Goal: Task Accomplishment & Management: Complete application form

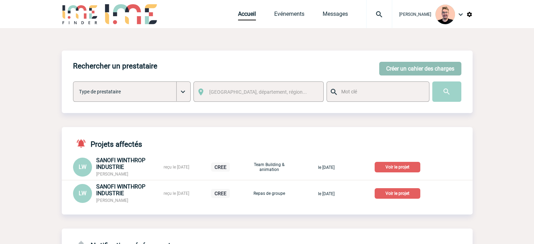
click at [399, 70] on button "Créer un cahier des charges" at bounding box center [420, 69] width 82 height 14
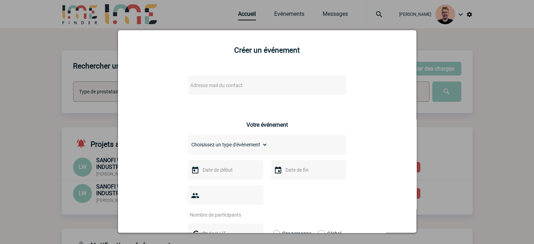
click at [199, 91] on div "Adresse mail du contact" at bounding box center [267, 85] width 158 height 20
click at [201, 85] on span "Adresse mail du contact" at bounding box center [216, 86] width 52 height 6
type input "l"
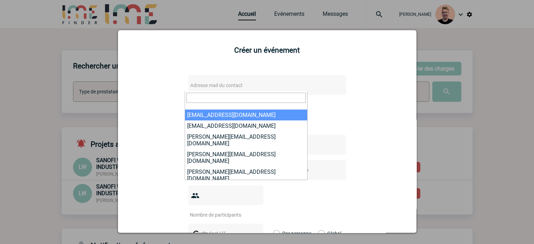
click at [35, 104] on div at bounding box center [267, 122] width 534 height 244
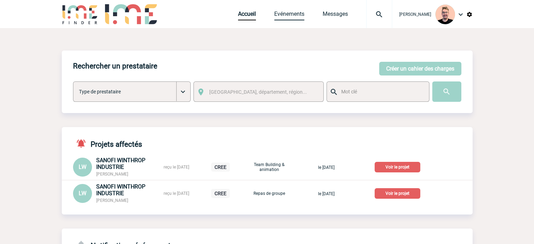
click at [278, 15] on link "Evénements" at bounding box center [289, 16] width 30 height 10
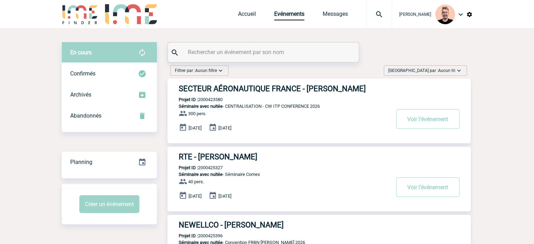
click at [449, 70] on span "Aucun tri" at bounding box center [446, 70] width 17 height 5
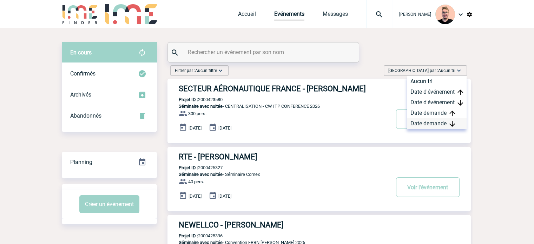
click at [425, 122] on div "Date demande" at bounding box center [437, 123] width 60 height 11
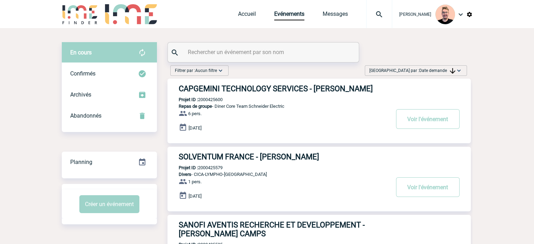
click at [405, 65] on div "Trier par : Date demande Aucun tri Date d'événement Date d'événement Date deman…" at bounding box center [416, 70] width 108 height 11
click at [214, 88] on h3 "CAPGEMINI TECHNOLOGY SERVICES - [PERSON_NAME]" at bounding box center [284, 88] width 211 height 9
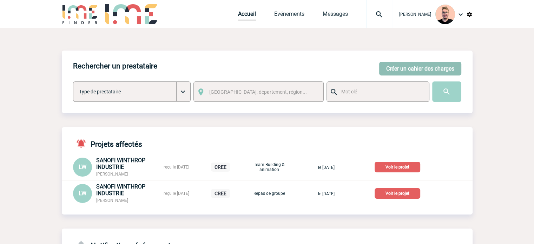
click at [397, 68] on button "Créer un cahier des charges" at bounding box center [420, 69] width 82 height 14
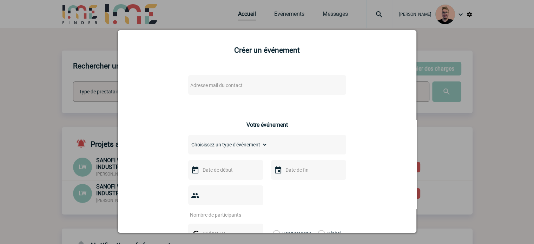
click at [209, 78] on div "Adresse mail du contact" at bounding box center [267, 85] width 158 height 20
click at [207, 90] on span "Adresse mail du contact" at bounding box center [249, 85] width 123 height 10
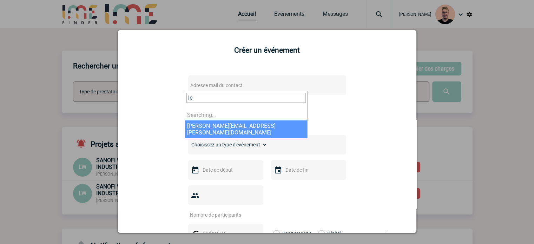
type input "l"
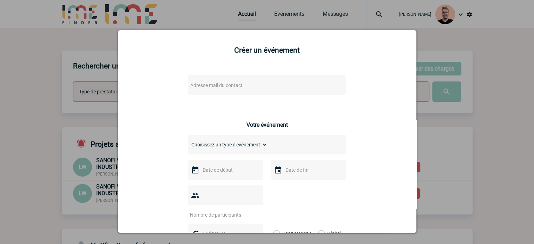
click at [39, 56] on div at bounding box center [267, 122] width 534 height 244
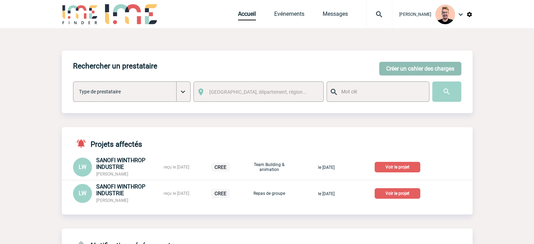
click at [394, 66] on button "Créer un cahier des charges" at bounding box center [420, 69] width 82 height 14
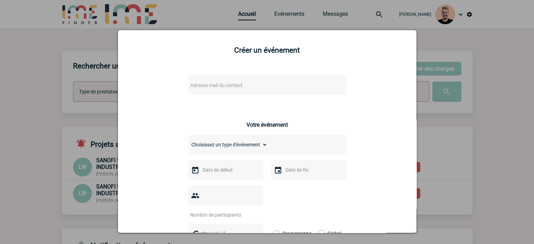
click at [5, 70] on div at bounding box center [267, 122] width 534 height 244
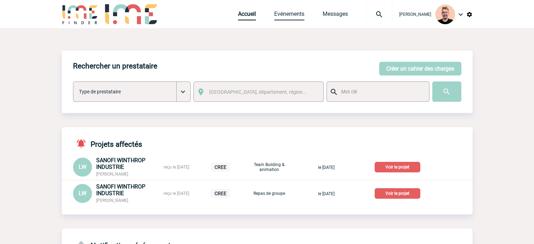
click at [278, 17] on link "Evénements" at bounding box center [289, 16] width 30 height 10
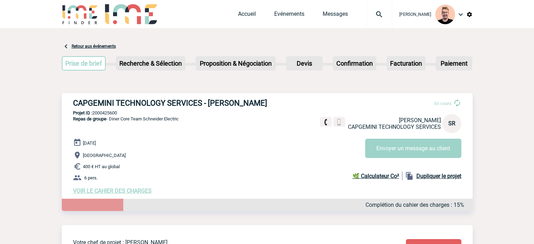
click at [109, 115] on p "Projet ID : 2000425600" at bounding box center [267, 112] width 411 height 5
copy p "2000425600"
click at [105, 113] on p "Projet ID : 2000425600" at bounding box center [267, 112] width 411 height 5
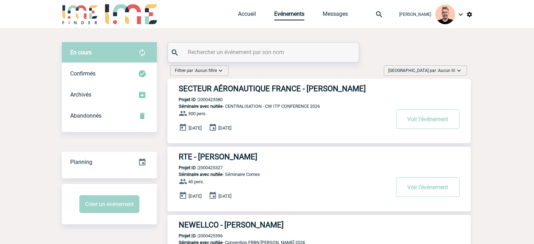
click at [428, 70] on span "[GEOGRAPHIC_DATA] par : Aucun tri" at bounding box center [422, 70] width 67 height 7
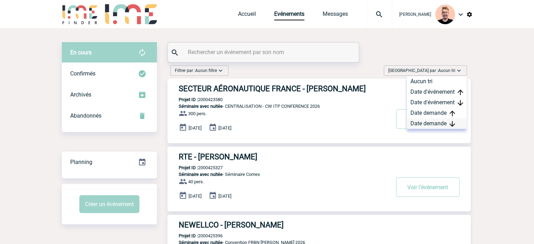
click at [419, 122] on div "Date demande" at bounding box center [437, 123] width 60 height 11
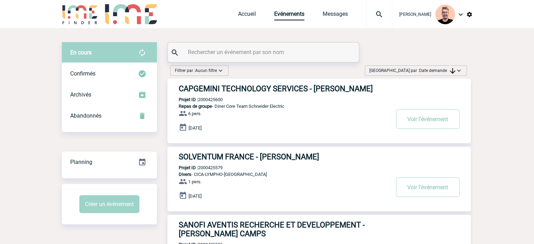
click at [69, 8] on img at bounding box center [80, 14] width 37 height 20
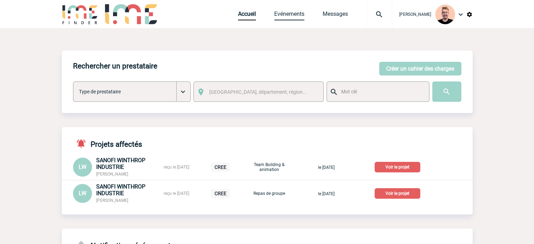
click at [287, 12] on link "Evénements" at bounding box center [289, 16] width 30 height 10
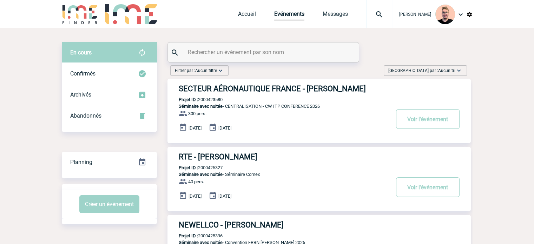
click at [441, 72] on span "Aucun tri" at bounding box center [446, 70] width 17 height 5
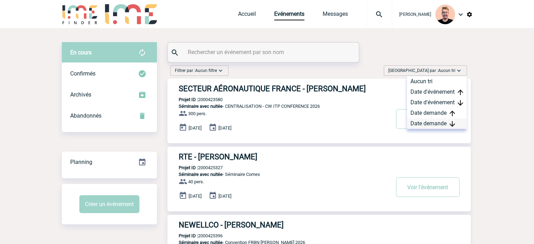
click at [420, 120] on div "Date demande" at bounding box center [437, 123] width 60 height 11
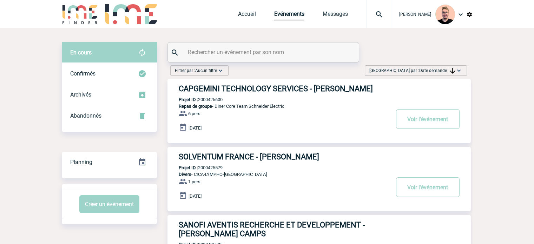
click at [211, 167] on p "Projet ID : 2000425579" at bounding box center [195, 167] width 55 height 5
click at [210, 167] on p "Projet ID : 2000425579" at bounding box center [195, 167] width 55 height 5
copy p "2000425579"
click at [371, 14] on img at bounding box center [379, 14] width 25 height 8
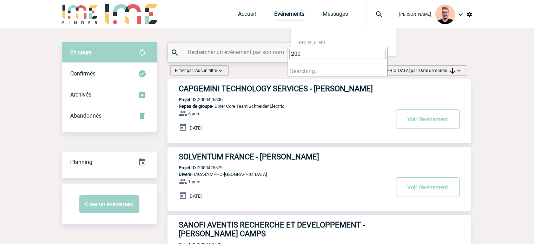
type input "2000"
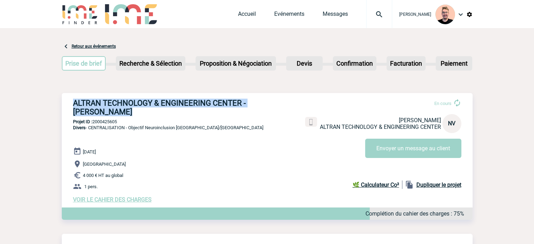
drag, startPoint x: 94, startPoint y: 109, endPoint x: 73, endPoint y: 102, distance: 22.3
click at [73, 102] on h3 "ALTRAN TECHNOLOGY & ENGINEERING CENTER - [PERSON_NAME]" at bounding box center [178, 108] width 211 height 18
copy h3 "ALTRAN TECHNOLOGY & ENGINEERING CENTER - [PERSON_NAME]"
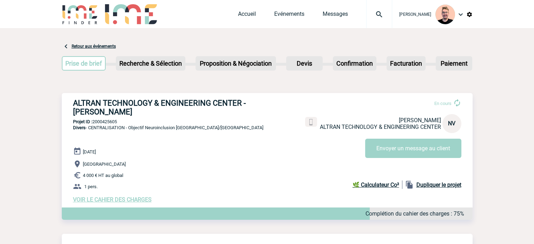
click at [104, 122] on p "Projet ID : 2000425605" at bounding box center [267, 121] width 411 height 5
copy p "2000425605"
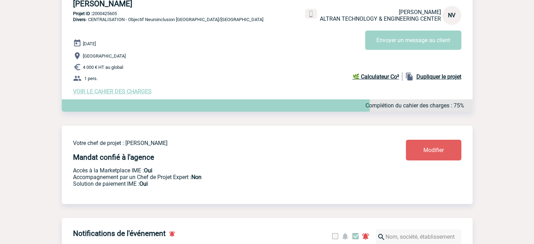
scroll to position [316, 0]
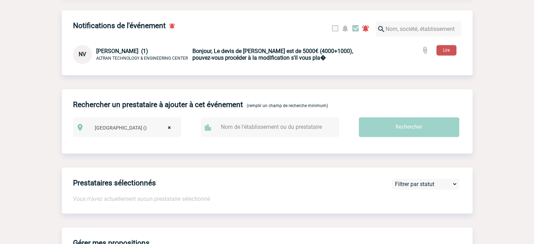
click at [450, 52] on button "Lire" at bounding box center [447, 50] width 20 height 11
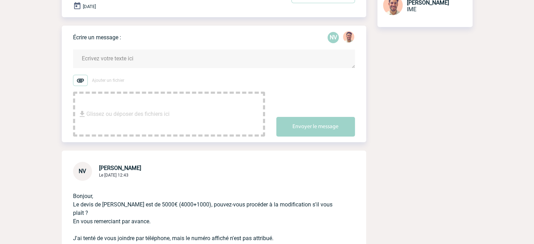
scroll to position [105, 0]
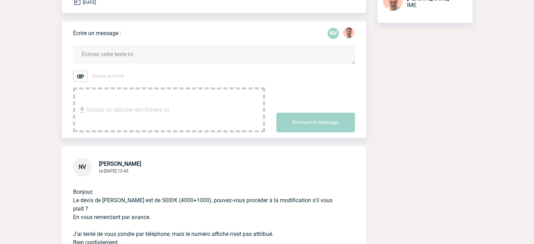
click at [107, 163] on span "[PERSON_NAME]" at bounding box center [120, 164] width 42 height 7
click at [107, 163] on span "Noëlle VIVIEN" at bounding box center [120, 164] width 42 height 7
copy span "Noëlle"
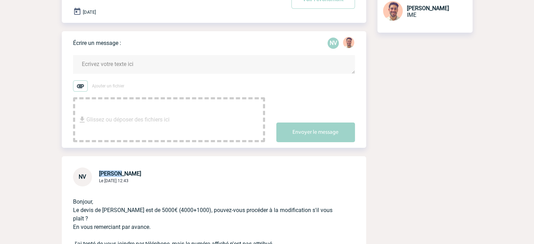
scroll to position [70, 0]
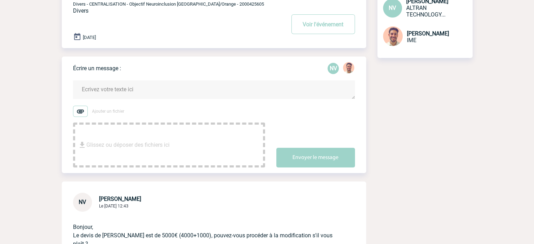
click at [116, 90] on textarea at bounding box center [214, 89] width 282 height 19
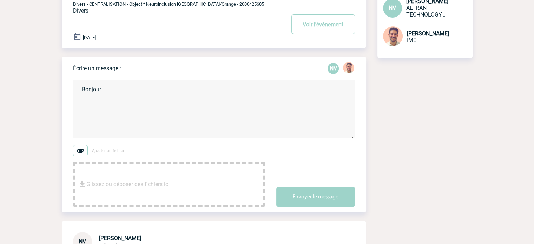
paste textarea "Noëlle"
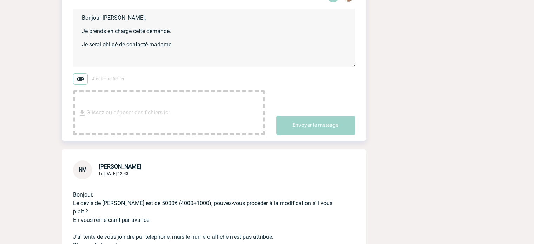
scroll to position [176, 0]
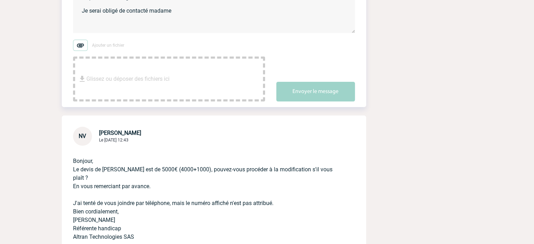
click at [137, 168] on p "Bonjour, Le devis de Madame Praslova est de 5000€ (4000+1000), pouvez-vous proc…" at bounding box center [204, 194] width 262 height 96
copy p "Praslova"
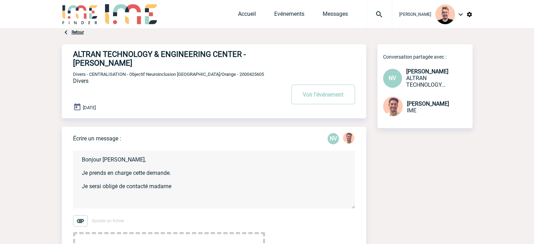
click at [186, 188] on textarea "Bonjour Noëlle, Je prends en charge cette demande. Je serai obligé de contacté …" at bounding box center [214, 180] width 282 height 58
paste textarea "Praslova"
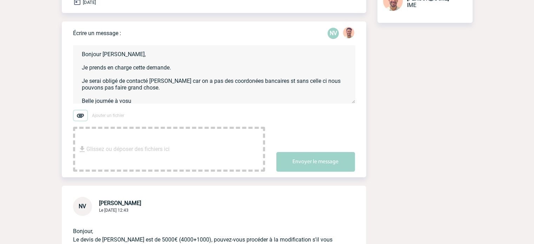
drag, startPoint x: 132, startPoint y: 100, endPoint x: 77, endPoint y: 51, distance: 73.9
click at [77, 51] on textarea "Bonjour Noëlle, Je prends en charge cette demande. Je serai obligé de contacté …" at bounding box center [214, 74] width 282 height 58
paste textarea "er Madame Praslova, car nous n’avons pas ses coordonnées bancaires et sans cell…"
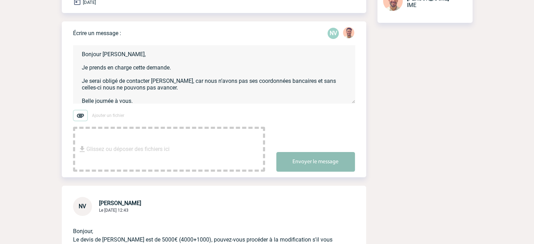
type textarea "Bonjour Noëlle, Je prends en charge cette demande. Je serai obligé de contacter…"
click at [286, 157] on button "Envoyer le message" at bounding box center [316, 162] width 79 height 20
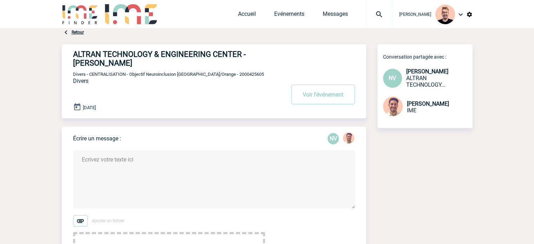
click at [226, 74] on span "Divers - CENTRALISATION - Objectif Neuroinclusion France/Orange - 2000425605" at bounding box center [168, 74] width 191 height 5
copy span "2000425605"
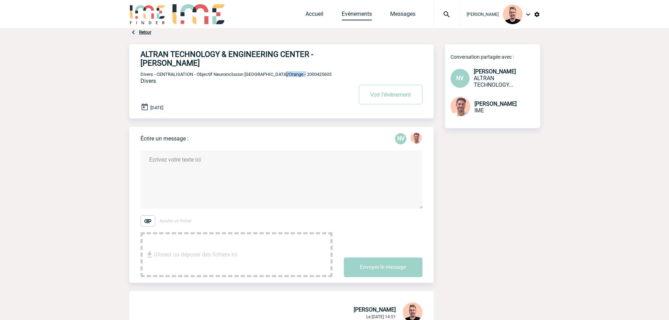
click at [343, 13] on link "Evénements" at bounding box center [357, 16] width 30 height 10
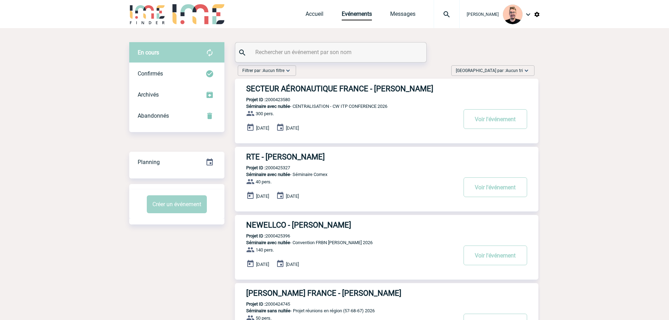
click at [143, 14] on img at bounding box center [147, 14] width 37 height 20
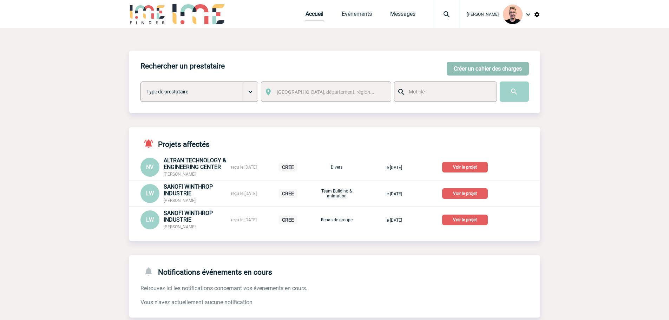
click at [470, 67] on button "Créer un cahier des charges" at bounding box center [488, 69] width 82 height 14
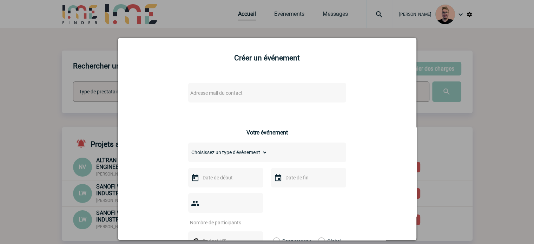
drag, startPoint x: 195, startPoint y: 91, endPoint x: 199, endPoint y: 90, distance: 4.1
click at [196, 91] on span "Adresse mail du contact" at bounding box center [216, 93] width 52 height 6
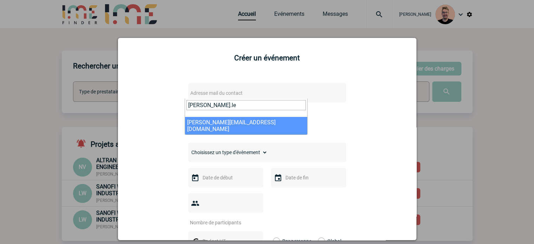
type input "[PERSON_NAME].lec"
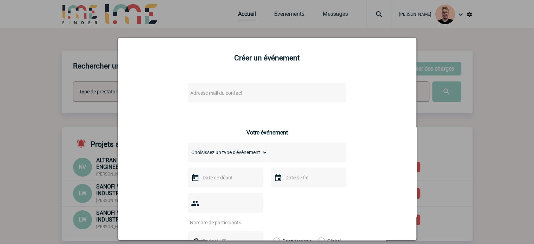
drag, startPoint x: 30, startPoint y: 82, endPoint x: 62, endPoint y: 86, distance: 32.6
click at [31, 81] on div at bounding box center [267, 122] width 534 height 244
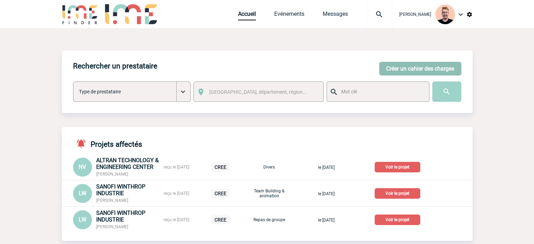
click at [386, 67] on button "Créer un cahier des charges" at bounding box center [420, 69] width 82 height 14
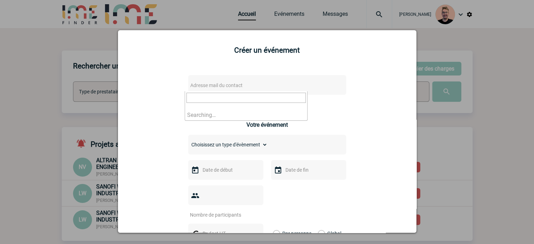
click at [195, 85] on span "Adresse mail du contact" at bounding box center [216, 86] width 52 height 6
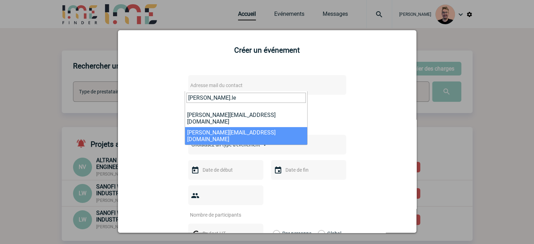
type input "[PERSON_NAME].le"
select select "132945"
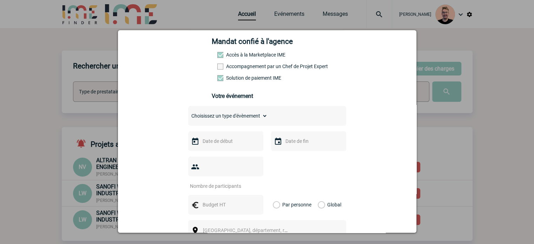
scroll to position [105, 0]
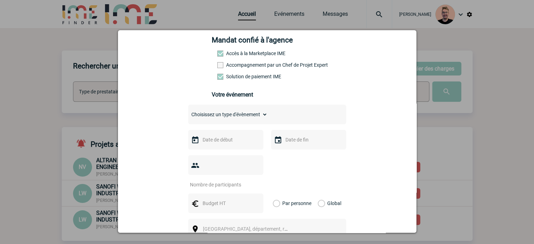
click at [238, 119] on select "Choisissez un type d'évènement Séminaire avec nuitée Séminaire sans nuitée Repa…" at bounding box center [227, 115] width 79 height 10
select select "3"
click at [188, 112] on select "Choisissez un type d'évènement Séminaire avec nuitée Séminaire sans nuitée Repa…" at bounding box center [227, 115] width 79 height 10
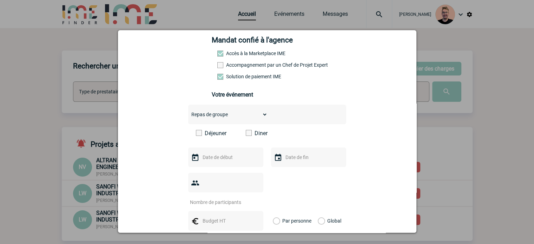
click at [200, 136] on label "Déjeuner" at bounding box center [216, 133] width 40 height 7
click at [0, 0] on input "Déjeuner" at bounding box center [0, 0] width 0 height 0
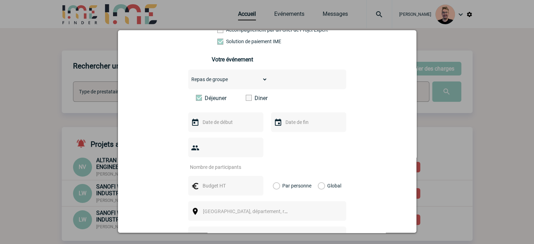
click at [212, 123] on input "text" at bounding box center [225, 122] width 48 height 9
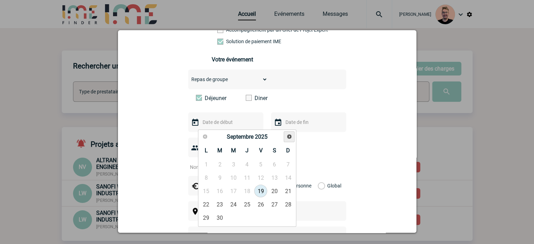
click at [291, 138] on span "Suivant" at bounding box center [290, 137] width 6 height 6
click at [230, 190] on link "12" at bounding box center [233, 191] width 13 height 13
type input "[DATE]"
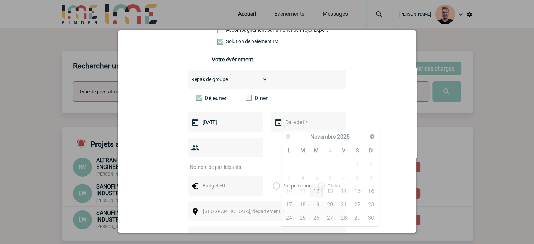
click at [295, 123] on input "text" at bounding box center [308, 122] width 48 height 9
click at [317, 189] on link "12" at bounding box center [316, 191] width 13 height 13
type input "[DATE]"
click at [223, 163] on input "number" at bounding box center [221, 167] width 66 height 9
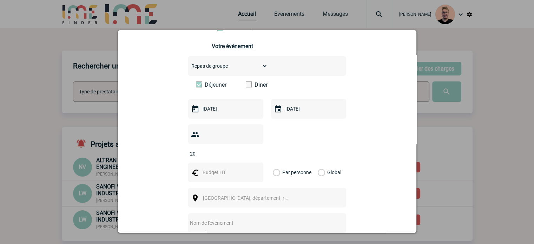
scroll to position [176, 0]
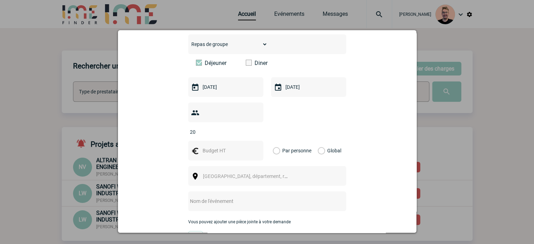
type input "20"
click at [219, 146] on input "text" at bounding box center [225, 150] width 48 height 9
type input "500"
click at [320, 141] on div "Global" at bounding box center [329, 151] width 24 height 20
click at [318, 141] on label "Global" at bounding box center [320, 151] width 5 height 20
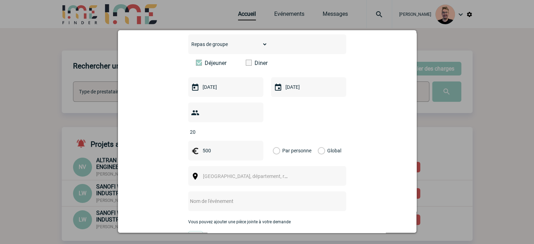
click at [0, 0] on input "Global" at bounding box center [0, 0] width 0 height 0
click at [248, 171] on span "[GEOGRAPHIC_DATA], département, région..." at bounding box center [248, 176] width 97 height 10
type input "[PERSON_NAME] d’Ascq"
click at [267, 171] on span "[GEOGRAPHIC_DATA], département, région..." at bounding box center [248, 176] width 97 height 10
click at [219, 171] on span "[GEOGRAPHIC_DATA], département, région..." at bounding box center [248, 176] width 97 height 10
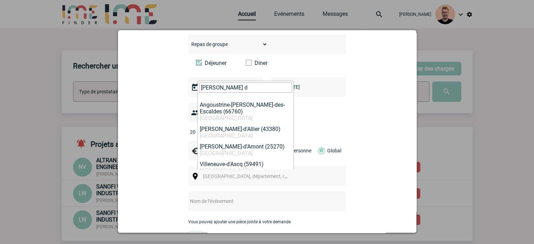
type input "[PERSON_NAME] d"
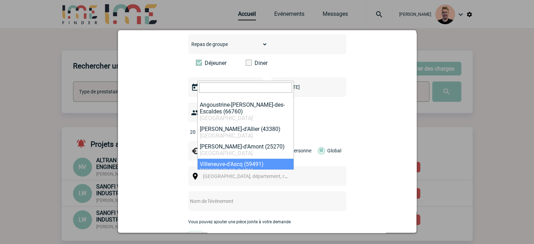
select select "14742"
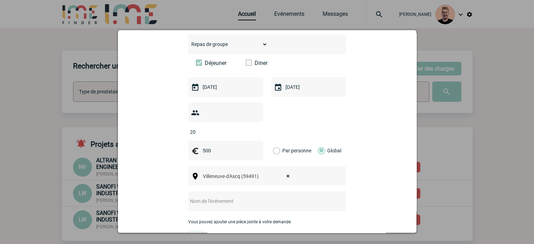
click at [218, 197] on input "text" at bounding box center [257, 201] width 139 height 9
paste input "Girl’s day"
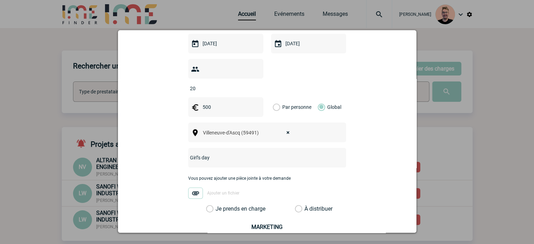
scroll to position [281, 0]
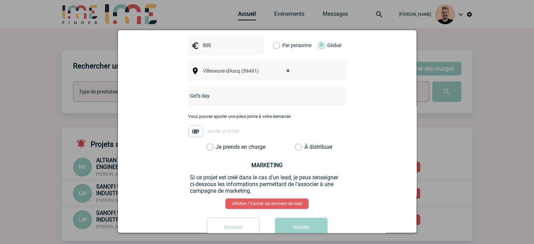
type input "Girl’s day"
click at [208, 144] on label "Je prends en charge" at bounding box center [212, 147] width 12 height 7
click at [0, 0] on input "Je prends en charge" at bounding box center [0, 0] width 0 height 0
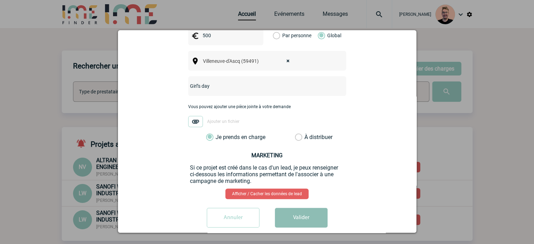
click at [283, 208] on button "Valider" at bounding box center [301, 218] width 53 height 20
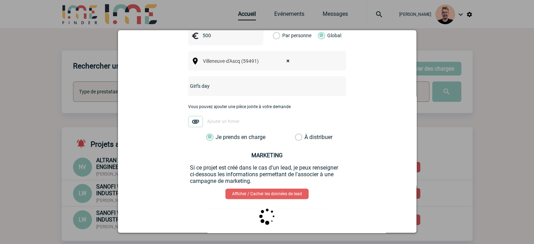
scroll to position [0, 0]
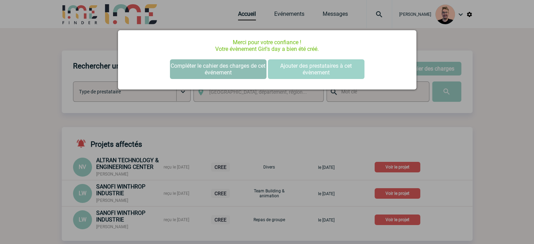
click at [192, 69] on button "Compléter le cahier des charges de cet événement" at bounding box center [218, 69] width 97 height 20
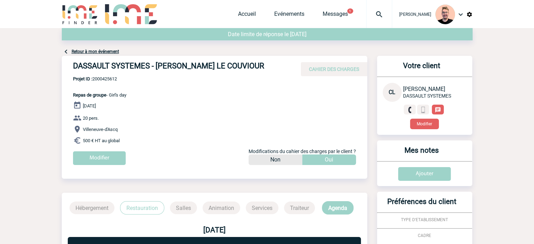
click at [107, 78] on span "Projet ID : 2000425612" at bounding box center [99, 78] width 53 height 5
copy span "2000425612"
click at [236, 60] on div "DASSAULT SYSTEMES - [PERSON_NAME] LE COUVIOUR CAHIER DES CHARGES" at bounding box center [215, 66] width 306 height 20
drag, startPoint x: 233, startPoint y: 64, endPoint x: 67, endPoint y: 66, distance: 165.8
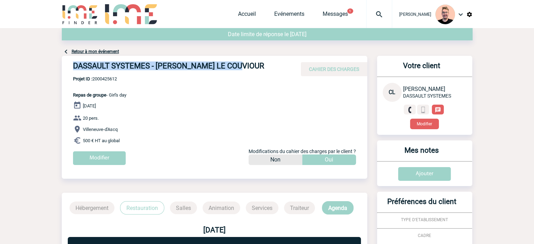
click at [67, 66] on div "DASSAULT SYSTEMES - [PERSON_NAME] LE COUVIOUR CAHIER DES CHARGES" at bounding box center [215, 66] width 306 height 20
copy h4 "DASSAULT SYSTEMES - [PERSON_NAME] LE COUVIOUR"
click at [107, 78] on span "Projet ID : 2000425612" at bounding box center [99, 78] width 53 height 5
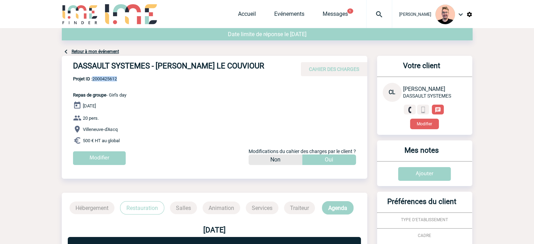
click at [107, 78] on span "Projet ID : 2000425612" at bounding box center [99, 78] width 53 height 5
copy span "2000425612"
click at [115, 79] on span "Projet ID : 2000425612" at bounding box center [99, 78] width 53 height 5
click at [109, 80] on span "Projet ID : 2000425612" at bounding box center [99, 78] width 53 height 5
